Goal: Task Accomplishment & Management: Manage account settings

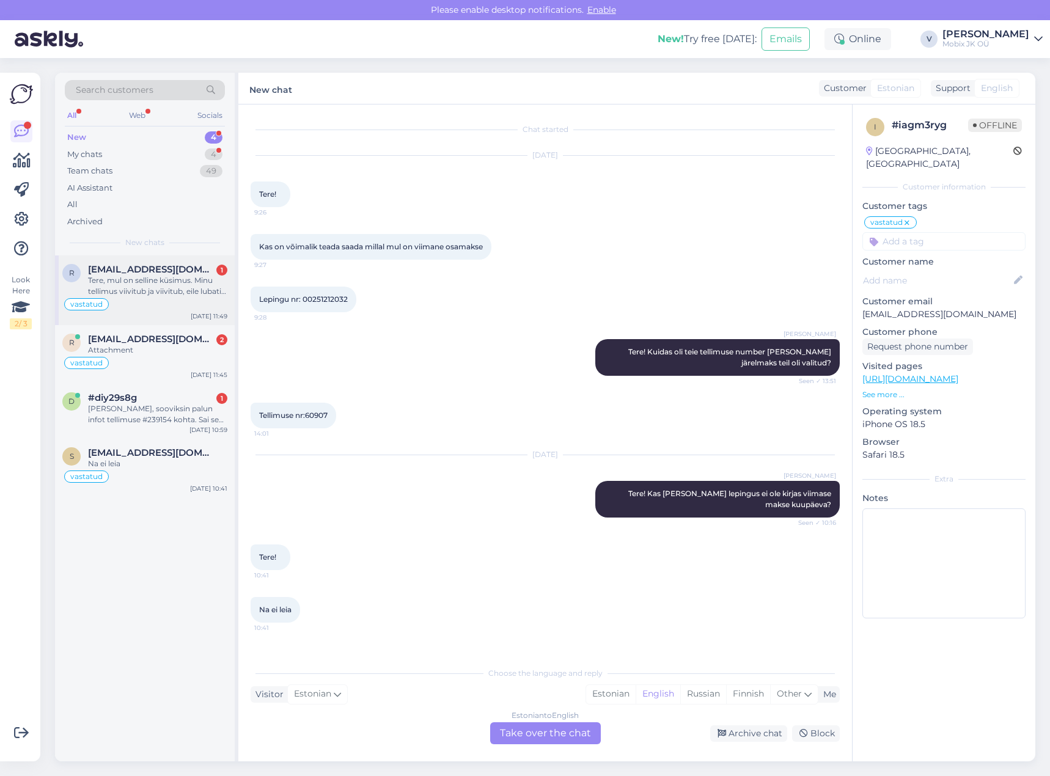
click at [180, 288] on div "Tere, mul on selline küsimus. Minu tellimus viivitub ja viivitub, eile lubati e…" at bounding box center [157, 286] width 139 height 22
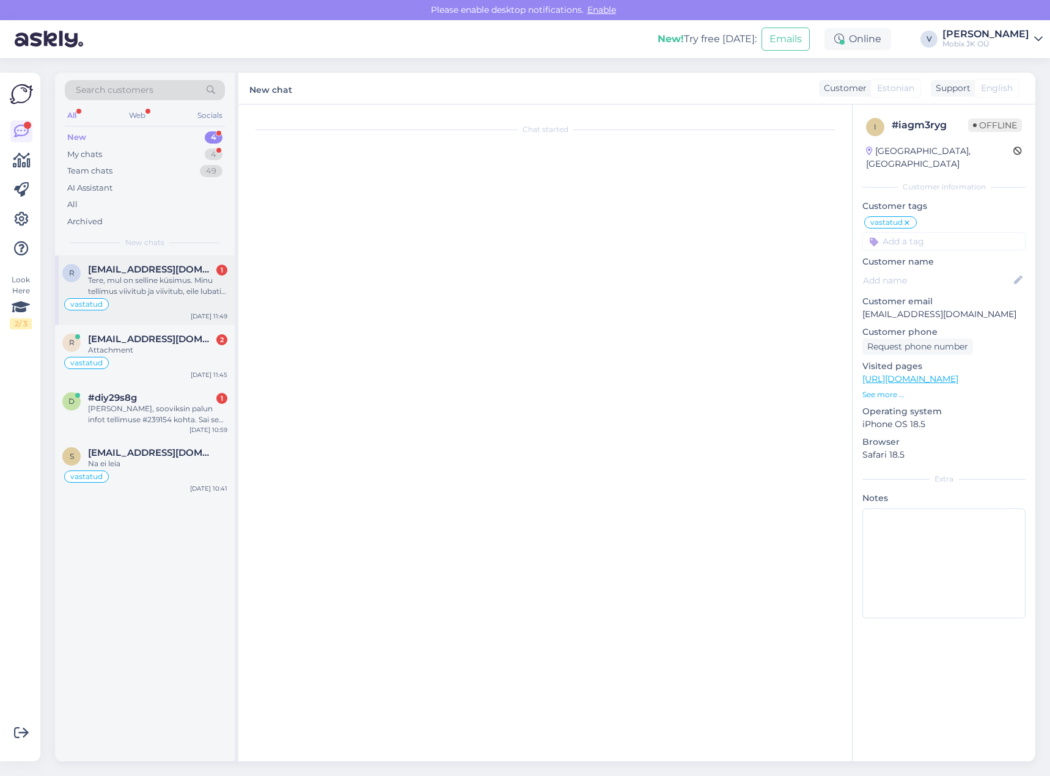
scroll to position [318, 0]
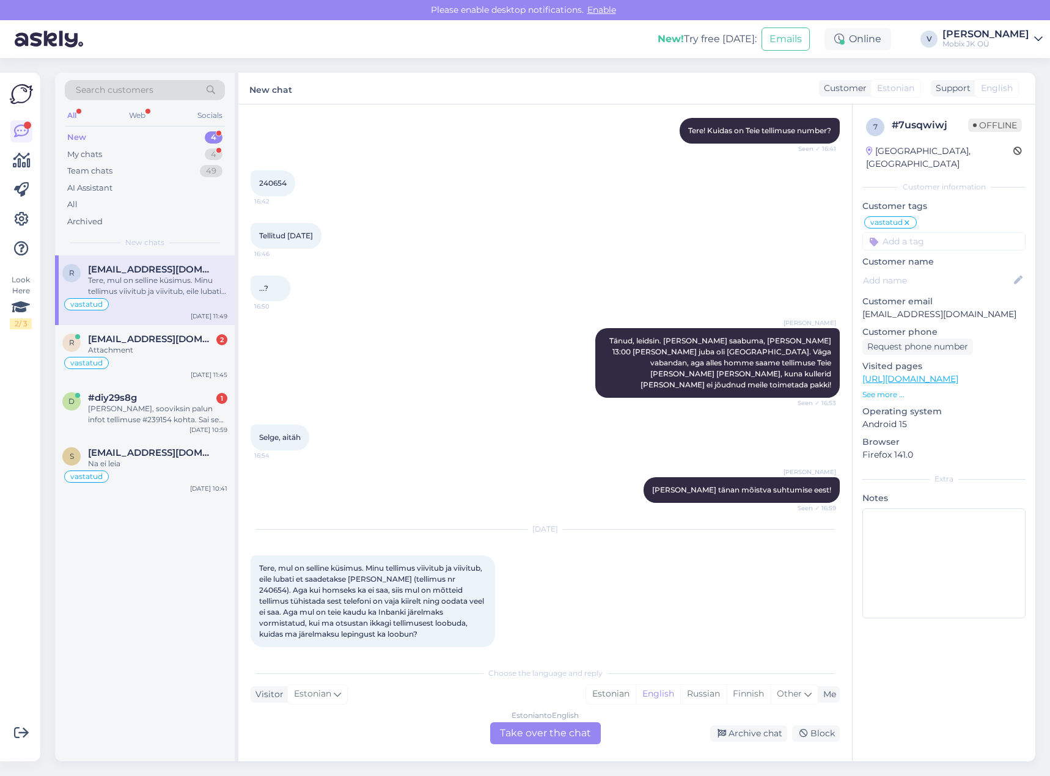
click at [942, 232] on input at bounding box center [943, 241] width 163 height 18
type input "val"
click at [946, 257] on div "[PERSON_NAME]" at bounding box center [943, 274] width 163 height 34
click at [950, 270] on span "[PERSON_NAME]" at bounding box center [944, 273] width 64 height 7
click at [771, 731] on div "Archive chat" at bounding box center [748, 733] width 77 height 17
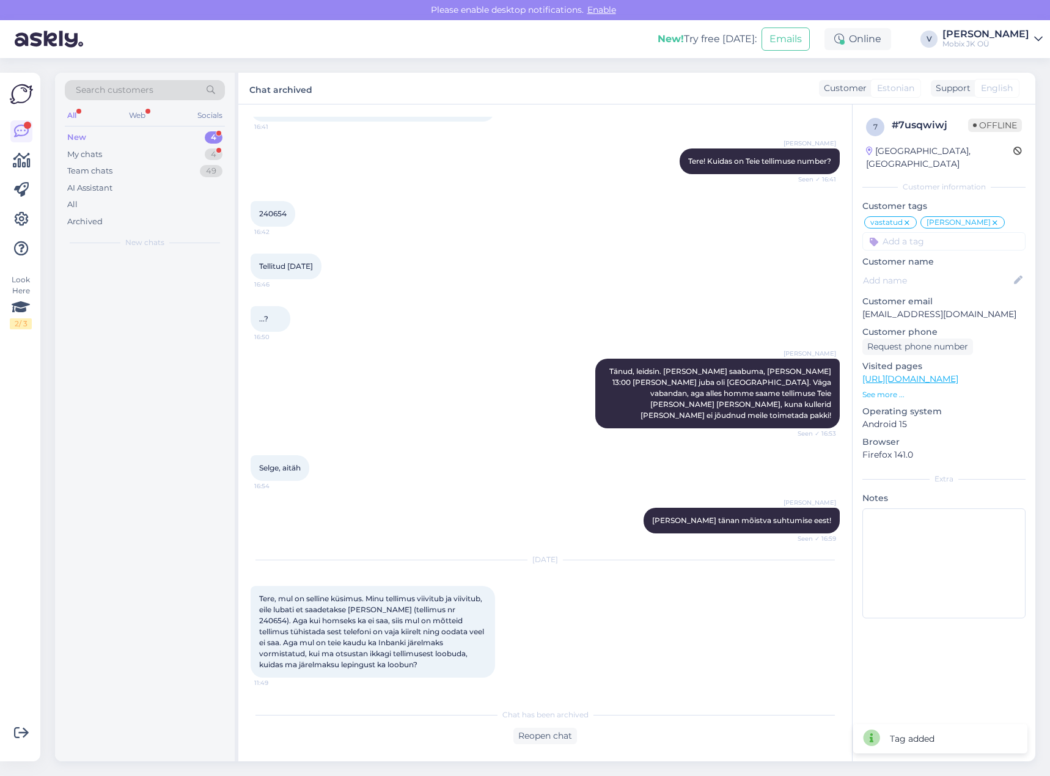
scroll to position [276, 0]
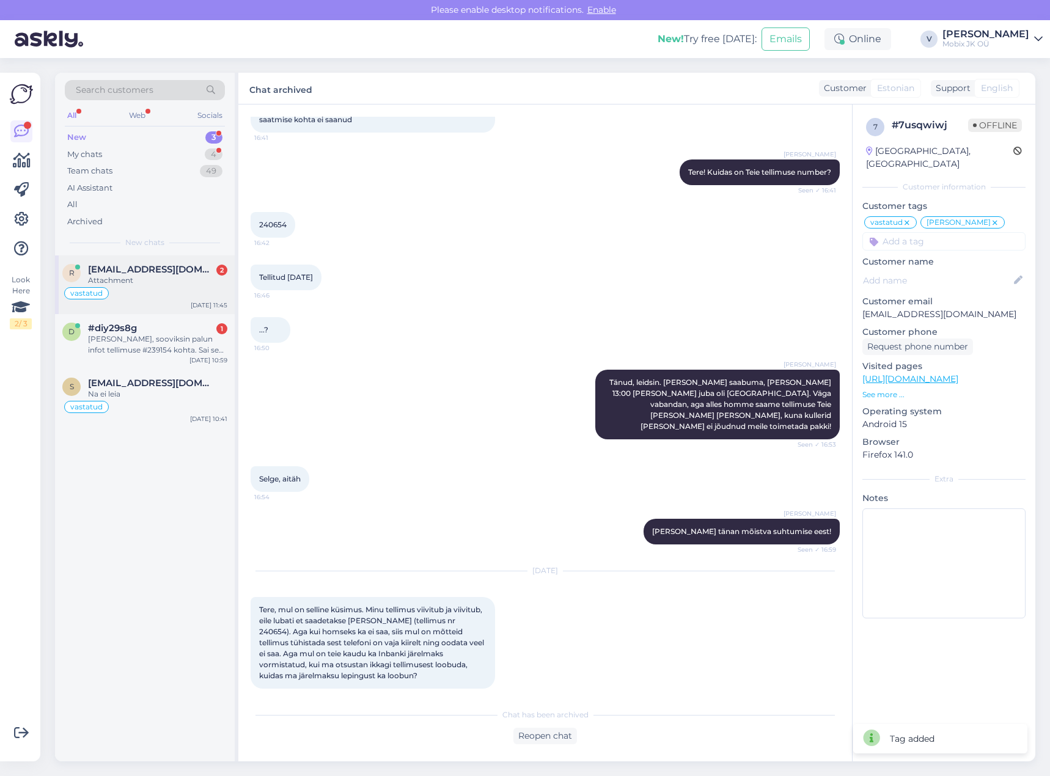
click at [175, 261] on div "r [EMAIL_ADDRESS][DOMAIN_NAME] 2 Attachment vastatud [DATE] 11:45" at bounding box center [145, 284] width 180 height 59
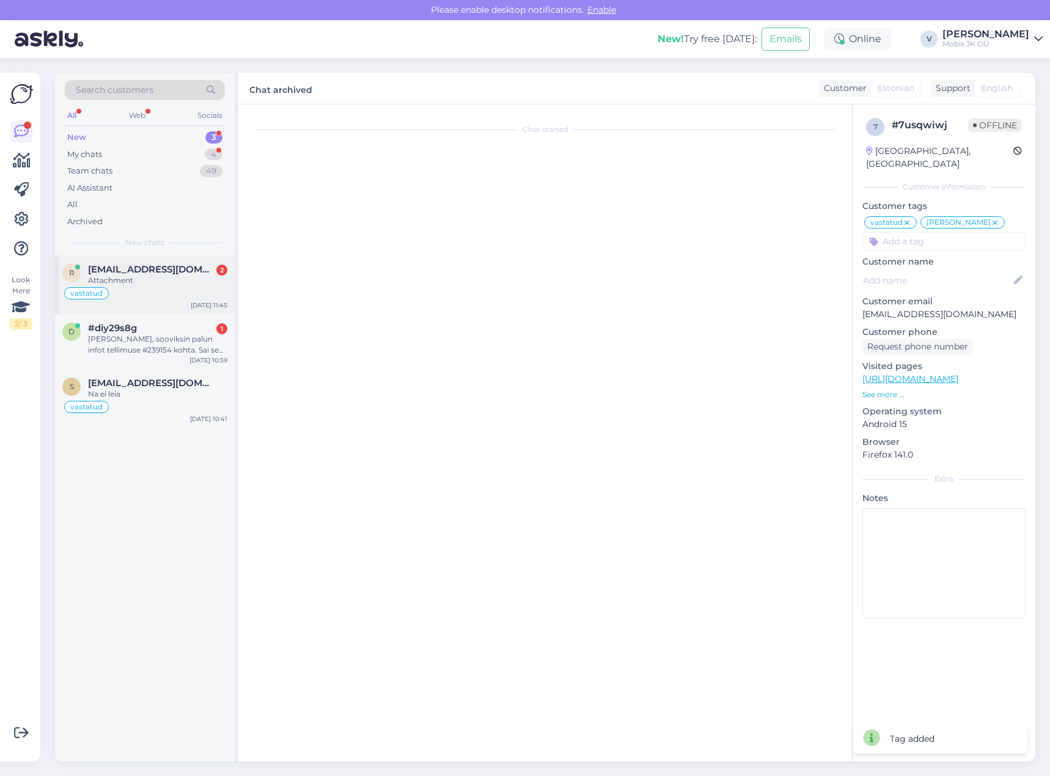
scroll to position [353, 0]
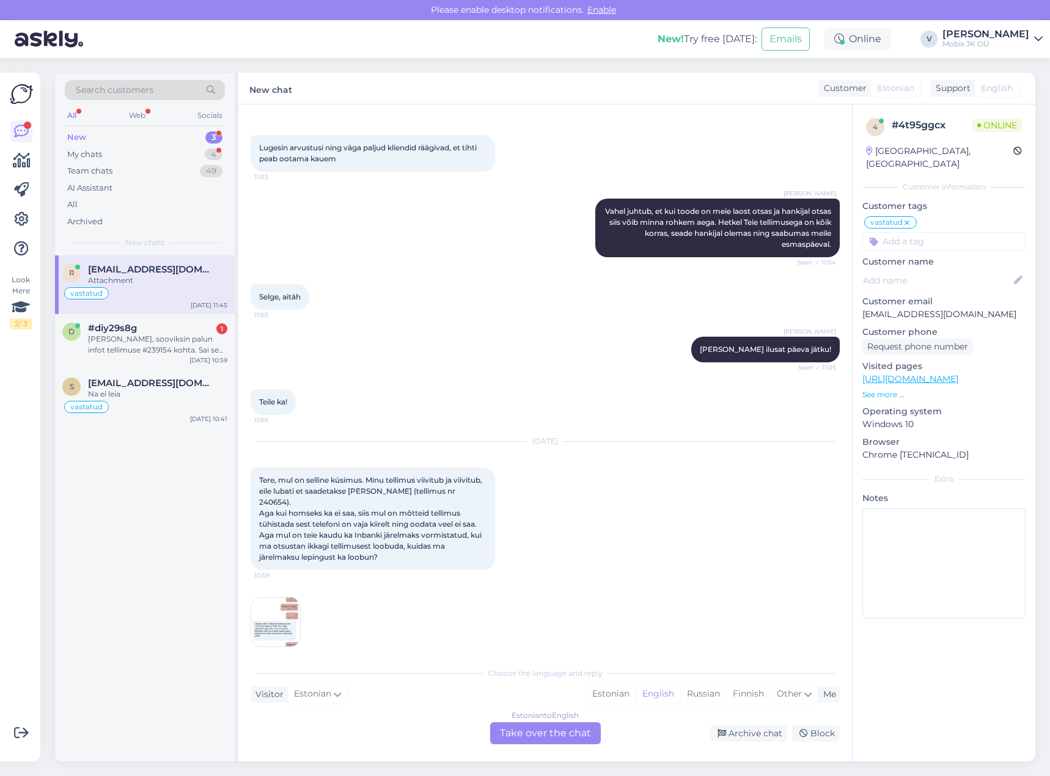
click at [905, 232] on input at bounding box center [943, 241] width 163 height 18
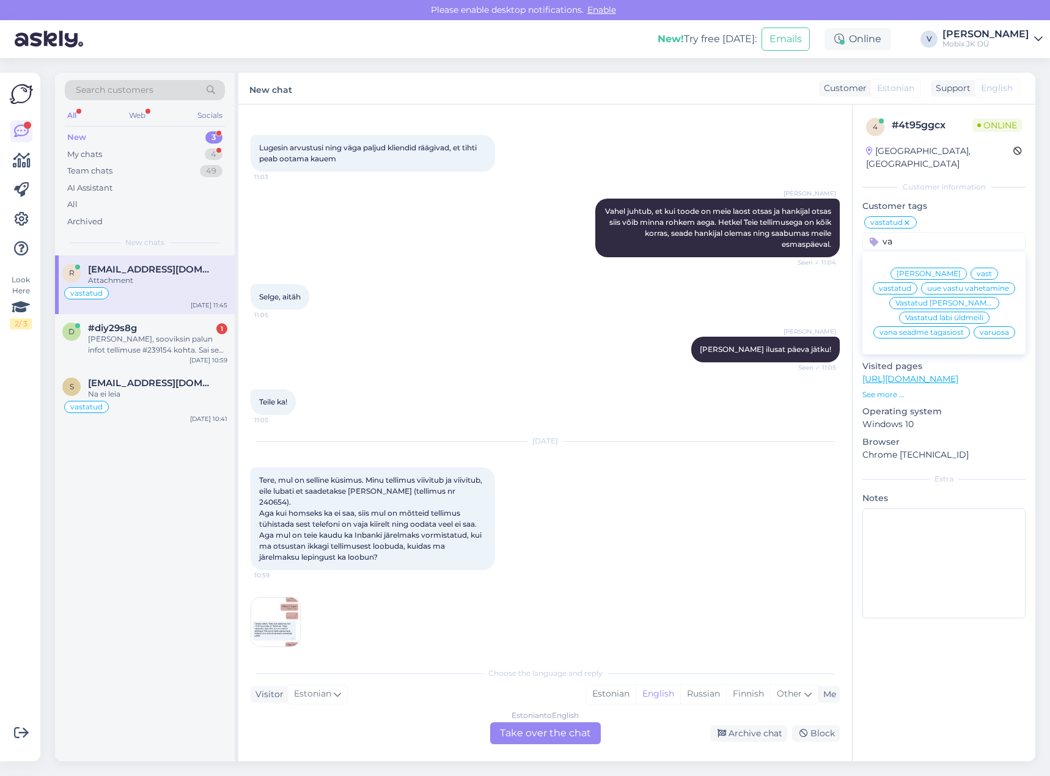
type input "va"
click at [930, 270] on span "[PERSON_NAME]" at bounding box center [929, 273] width 64 height 7
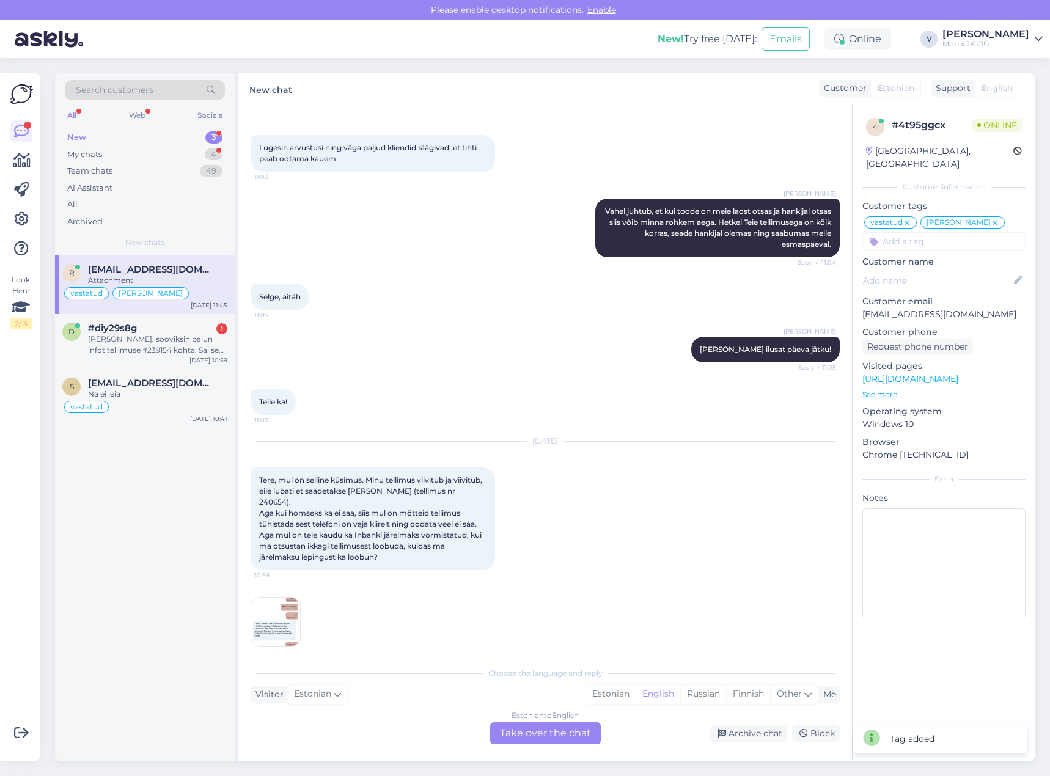
click at [280, 598] on img at bounding box center [275, 622] width 49 height 49
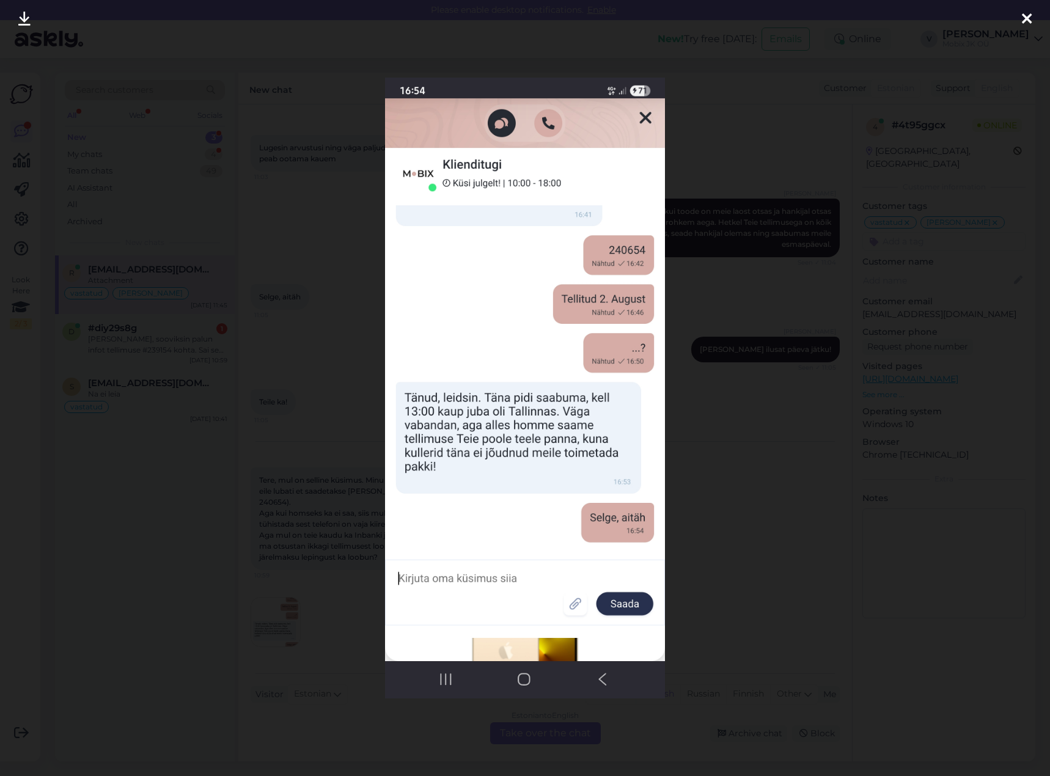
click at [1034, 12] on div at bounding box center [1027, 19] width 24 height 39
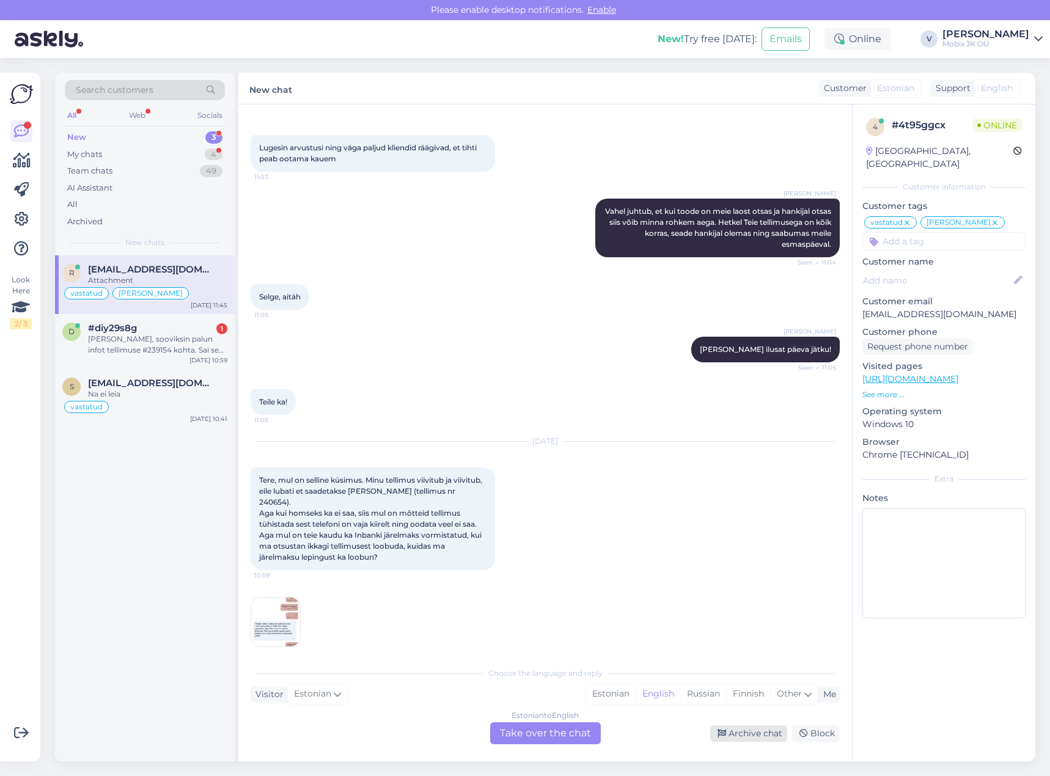
drag, startPoint x: 739, startPoint y: 732, endPoint x: 757, endPoint y: 731, distance: 18.3
click at [740, 732] on div "Archive chat" at bounding box center [748, 733] width 77 height 17
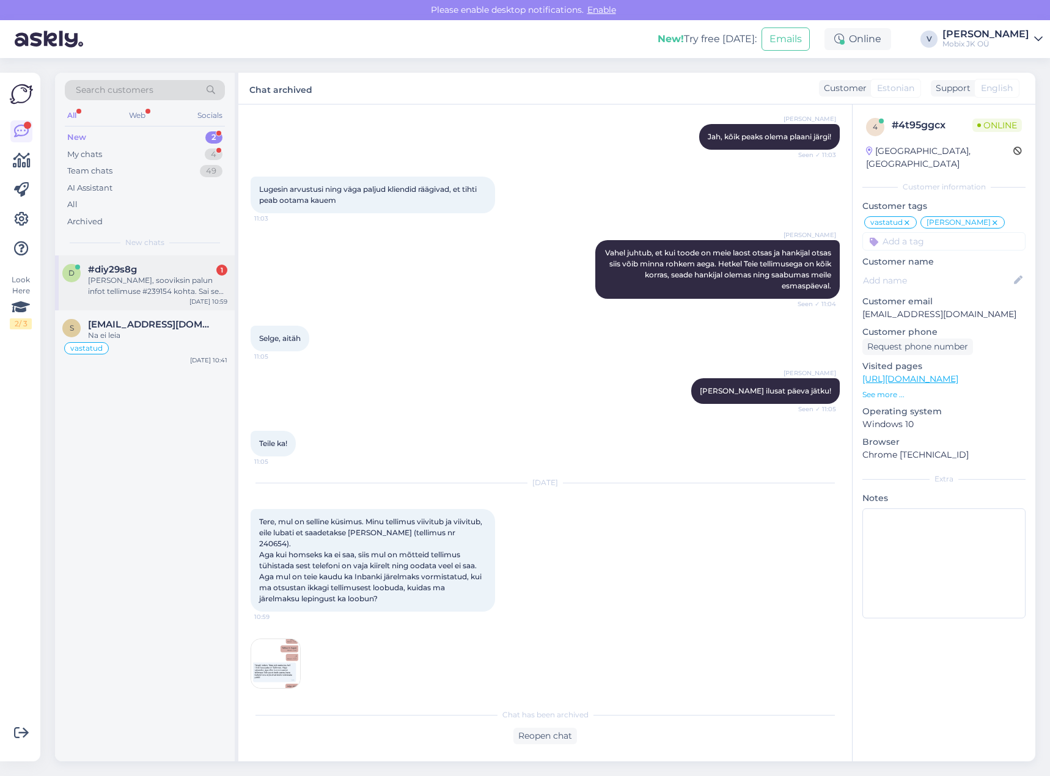
drag, startPoint x: 206, startPoint y: 287, endPoint x: 232, endPoint y: 297, distance: 27.7
click at [205, 287] on div "[PERSON_NAME], sooviksin palun infot tellimuse #239154 kohta. Sai see tehtud 2.…" at bounding box center [157, 286] width 139 height 22
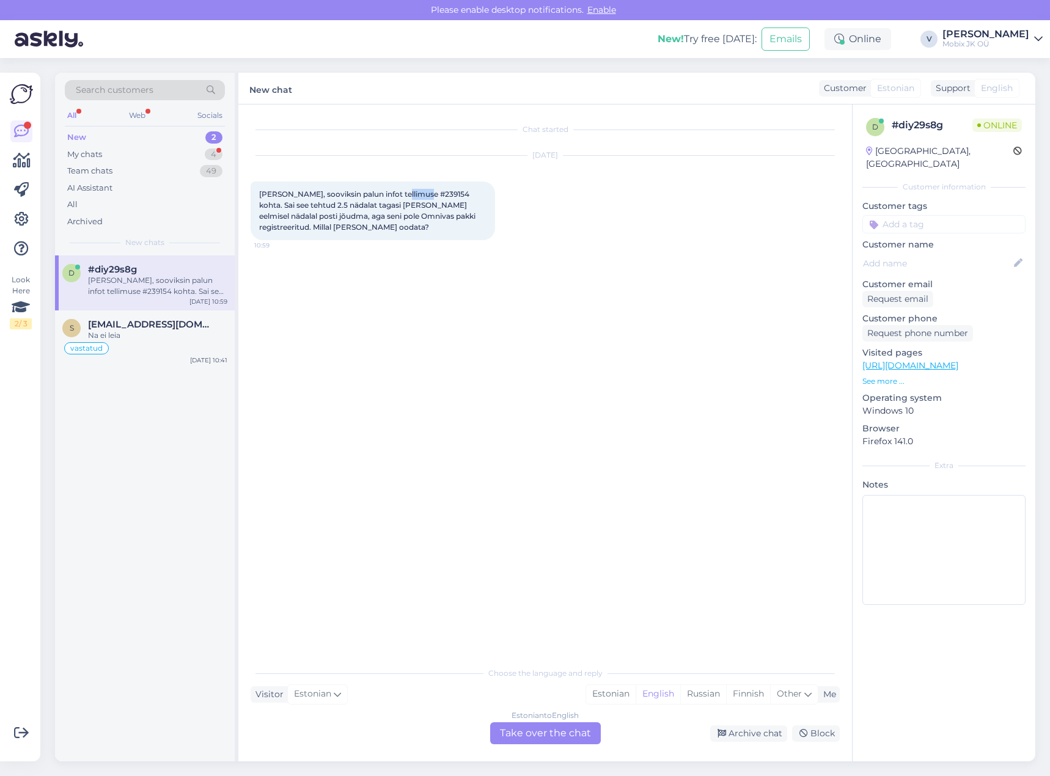
drag, startPoint x: 398, startPoint y: 193, endPoint x: 424, endPoint y: 192, distance: 25.7
click at [424, 192] on span "[PERSON_NAME], sooviksin palun infot tellimuse #239154 kohta. Sai see tehtud 2.…" at bounding box center [368, 210] width 218 height 42
copy span "239154"
drag, startPoint x: 188, startPoint y: 145, endPoint x: 208, endPoint y: 149, distance: 21.1
click at [195, 147] on div "New 2 My chats 4 Team chats 49 AI Assistant All Archived" at bounding box center [145, 179] width 160 height 101
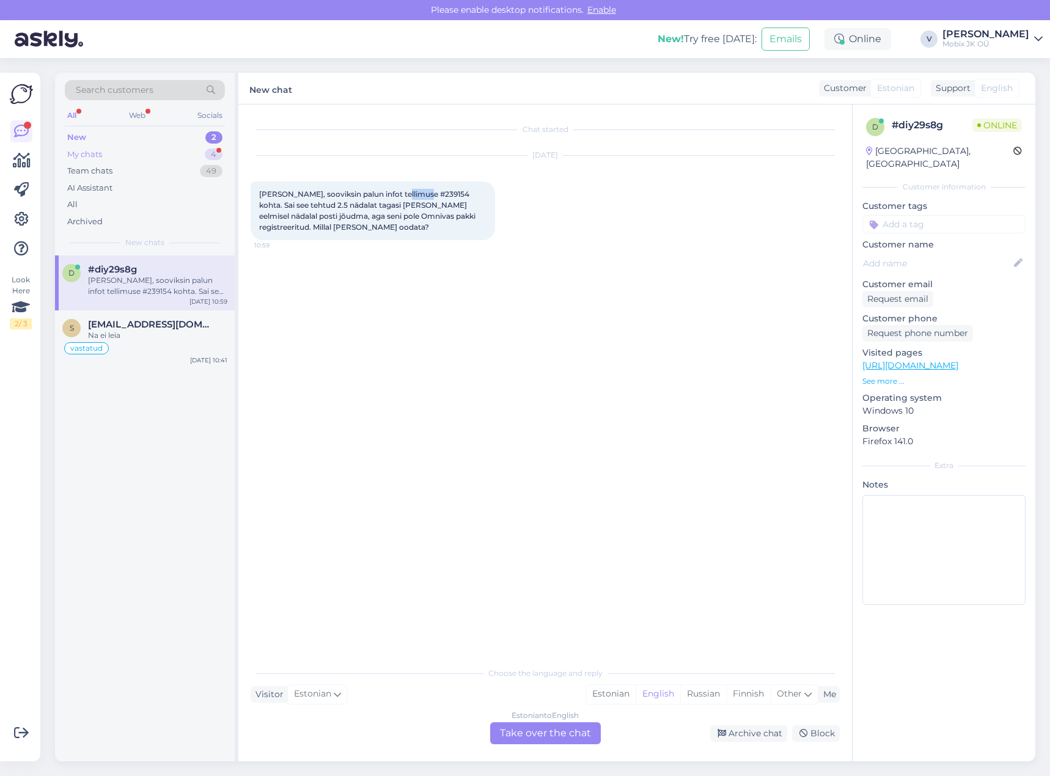
click at [208, 149] on div "4" at bounding box center [214, 155] width 18 height 12
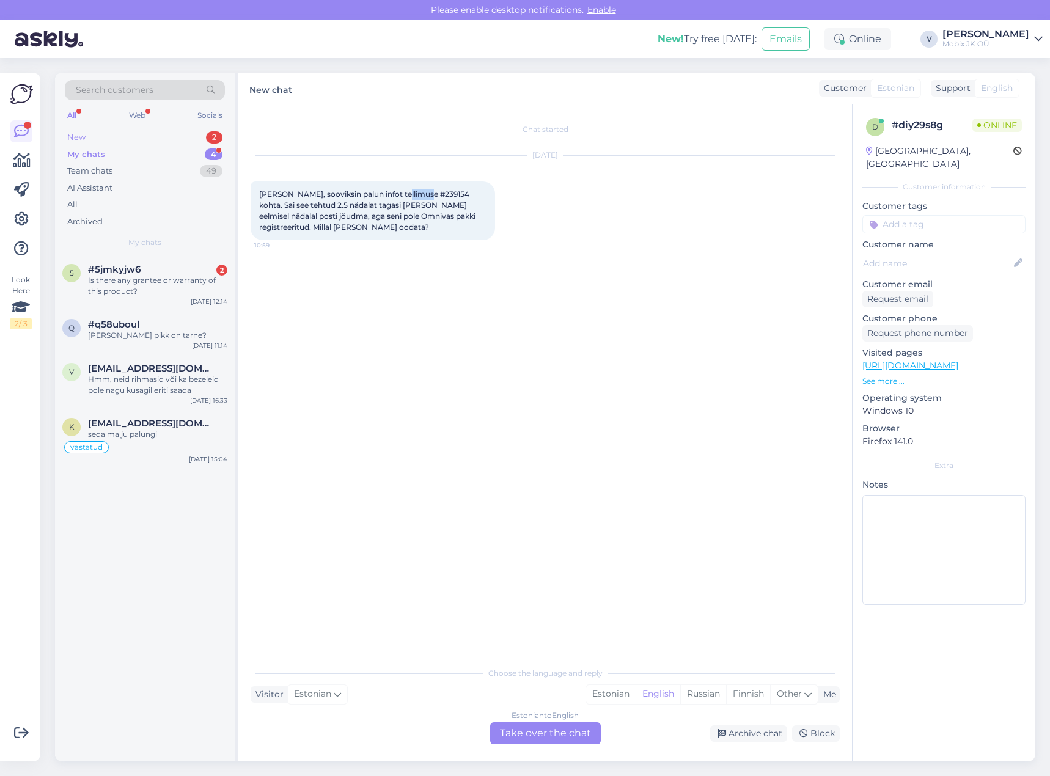
click at [210, 139] on div "2" at bounding box center [214, 137] width 17 height 12
